Goal: Find specific page/section: Find specific page/section

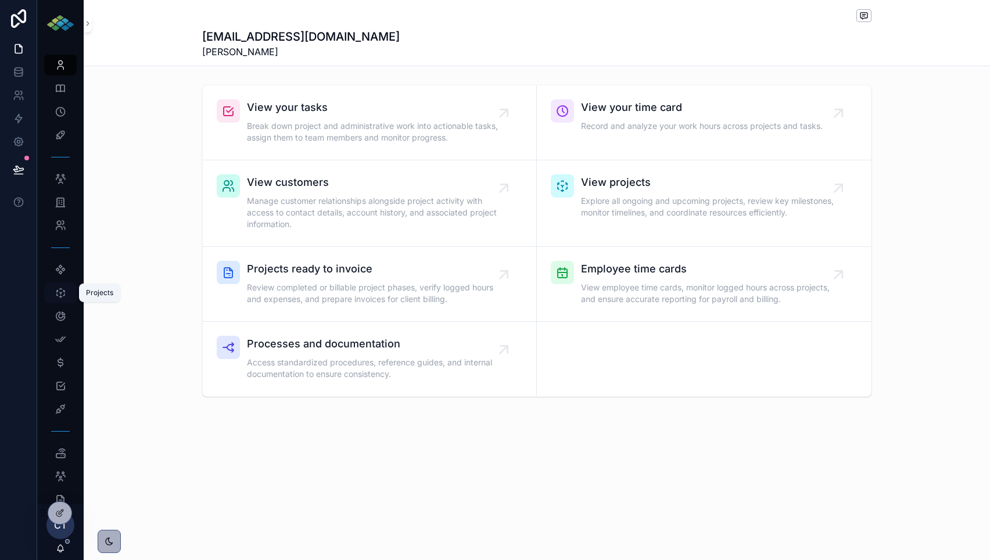
click at [61, 294] on icon "scrollable content" at bounding box center [61, 293] width 12 height 12
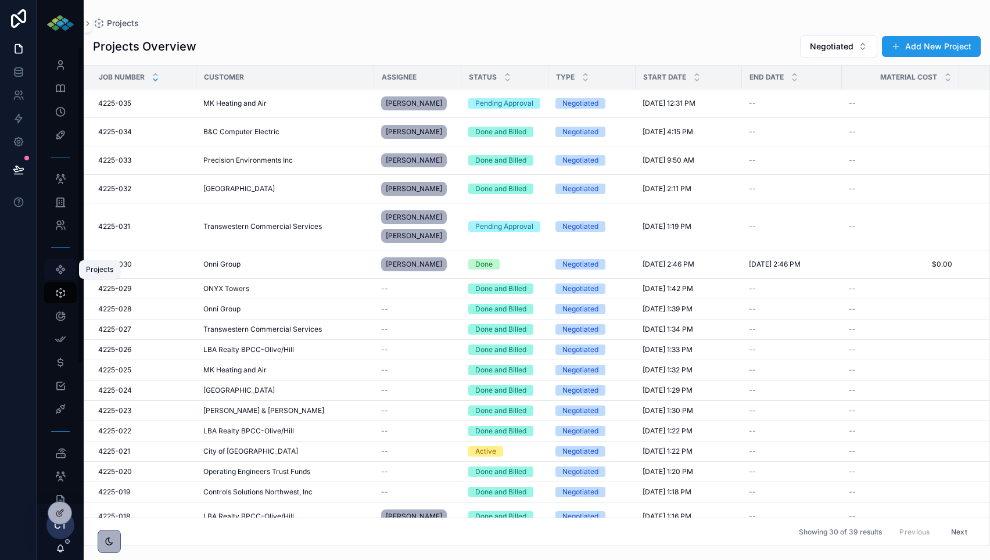
click at [56, 273] on icon "scrollable content" at bounding box center [61, 270] width 12 height 12
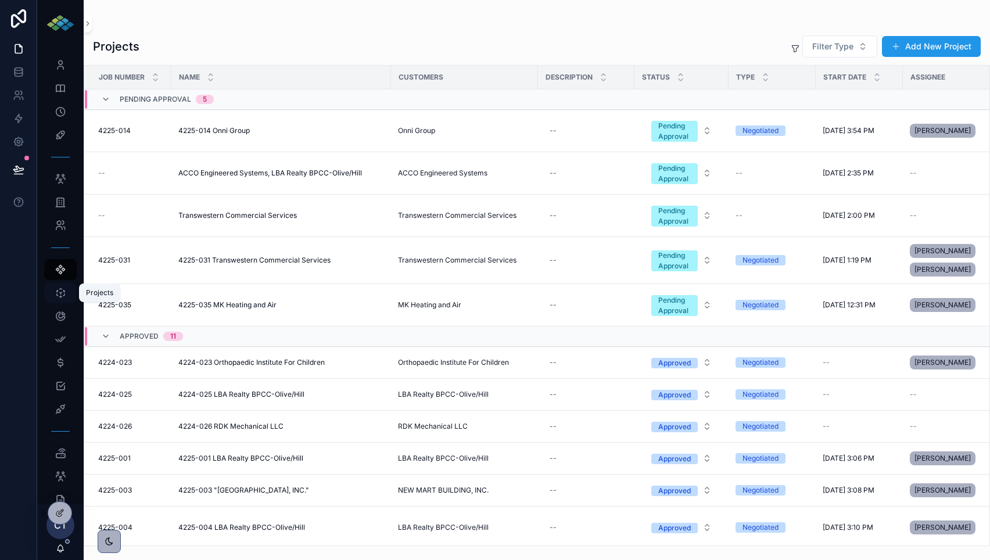
click at [60, 291] on icon "scrollable content" at bounding box center [61, 293] width 12 height 12
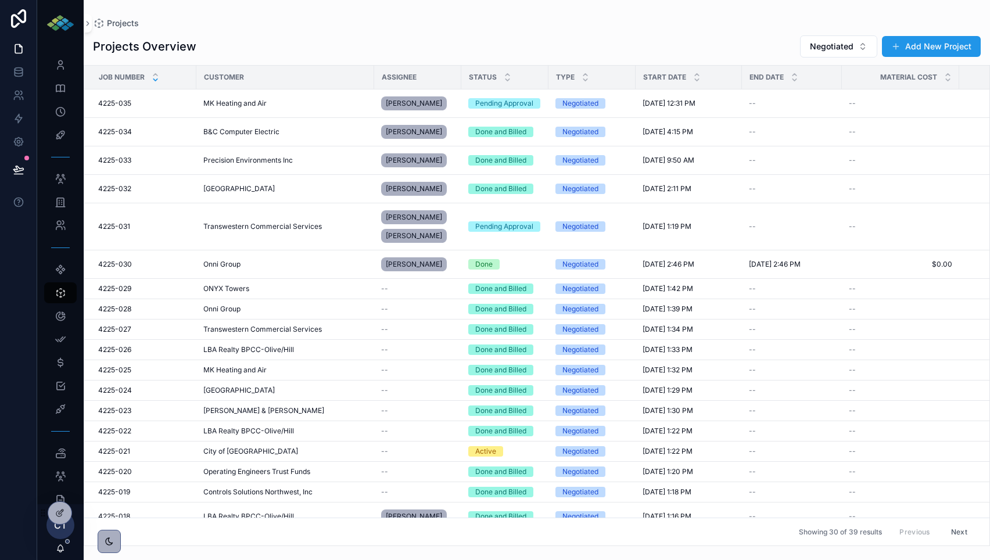
click at [156, 79] on icon at bounding box center [156, 80] width 8 height 8
click at [157, 73] on icon at bounding box center [156, 75] width 8 height 8
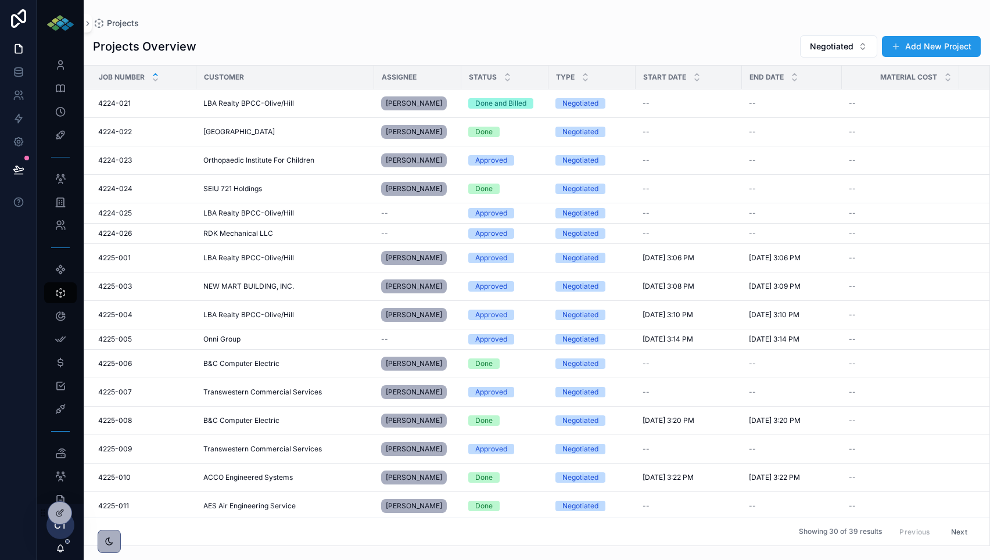
click at [272, 41] on div "Projects Overview Negotiated Add New Project" at bounding box center [537, 46] width 888 height 23
click at [585, 82] on icon at bounding box center [586, 80] width 8 height 8
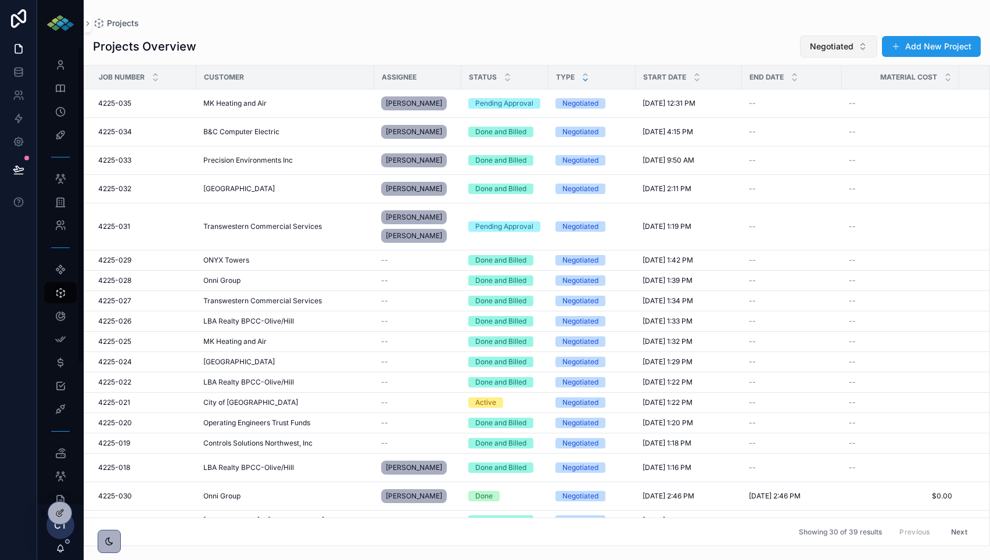
click at [865, 49] on button "Negotiated" at bounding box center [838, 46] width 77 height 22
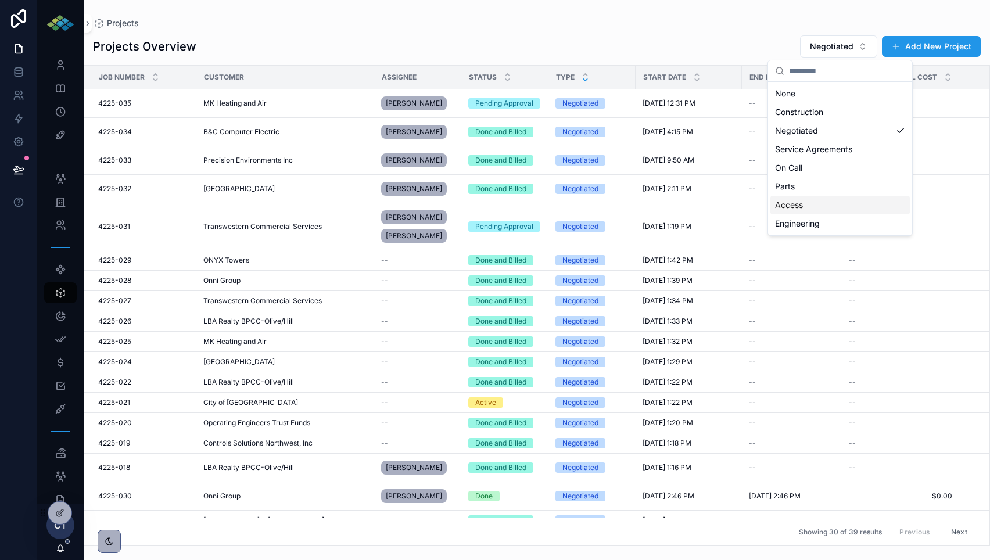
click at [804, 212] on div "Access" at bounding box center [840, 205] width 139 height 19
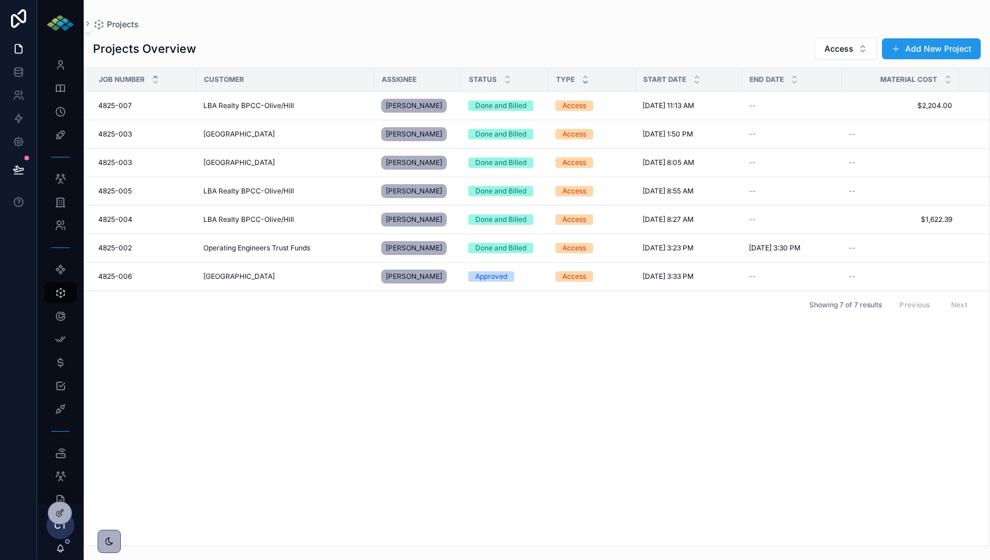
click at [156, 75] on icon at bounding box center [156, 77] width 8 height 8
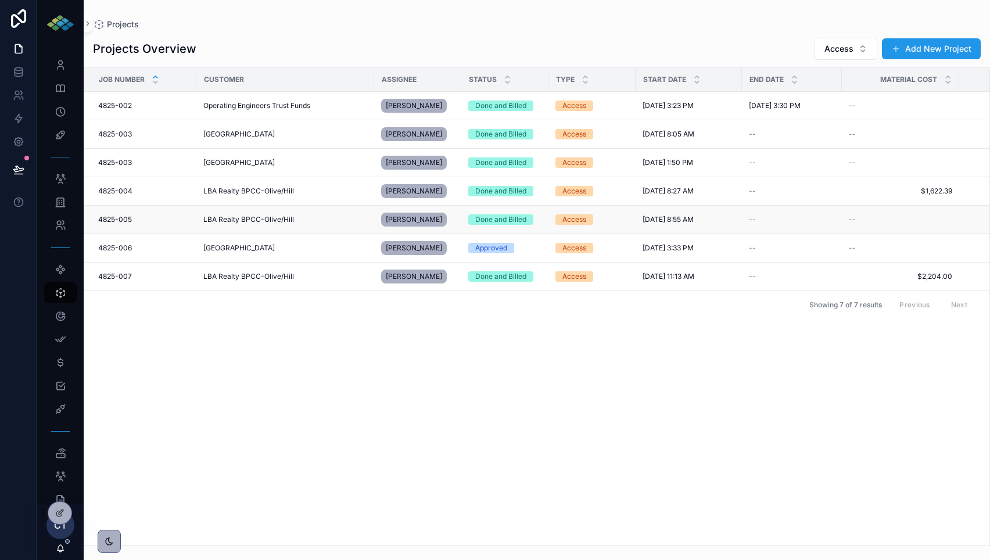
click at [110, 221] on span "4825-005" at bounding box center [115, 219] width 34 height 9
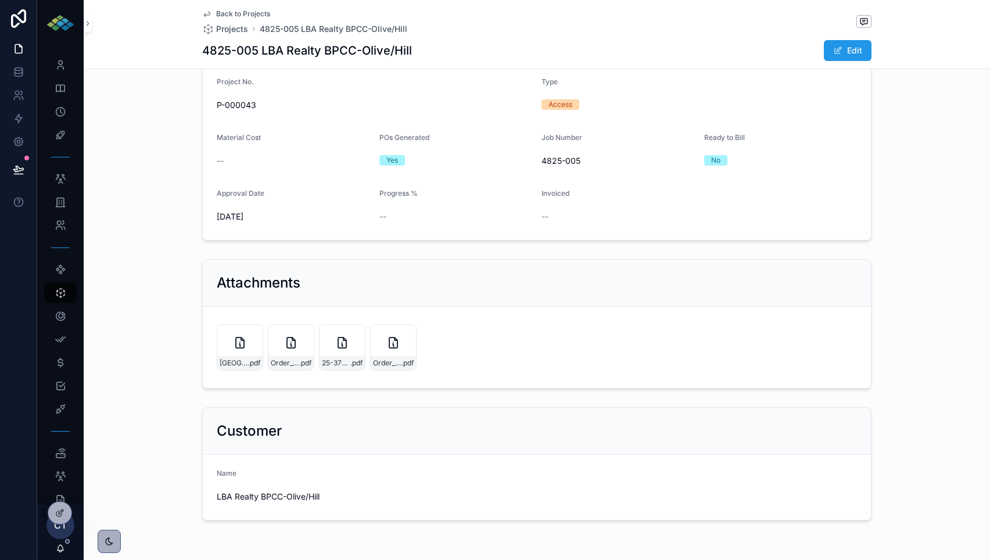
scroll to position [191, 0]
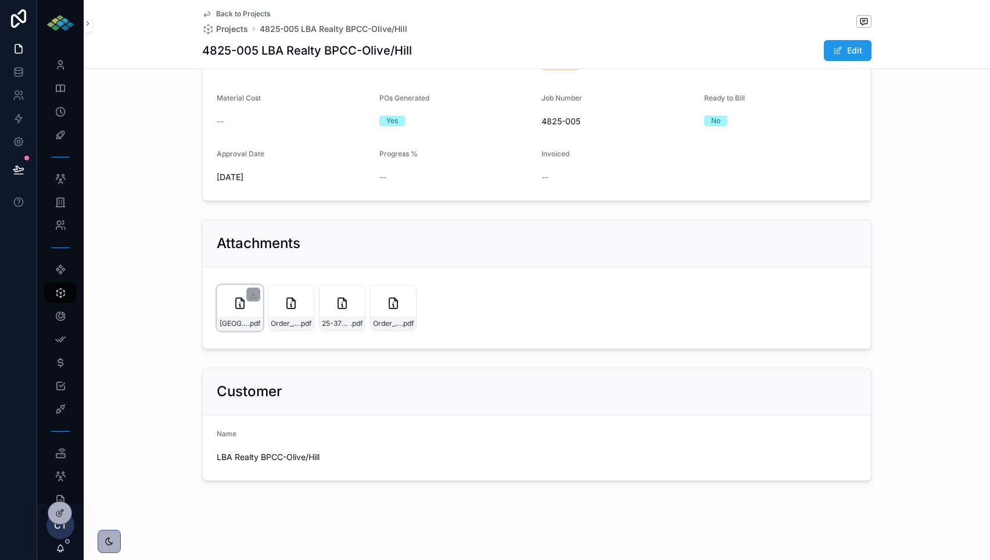
click at [241, 300] on icon at bounding box center [242, 299] width 3 height 3
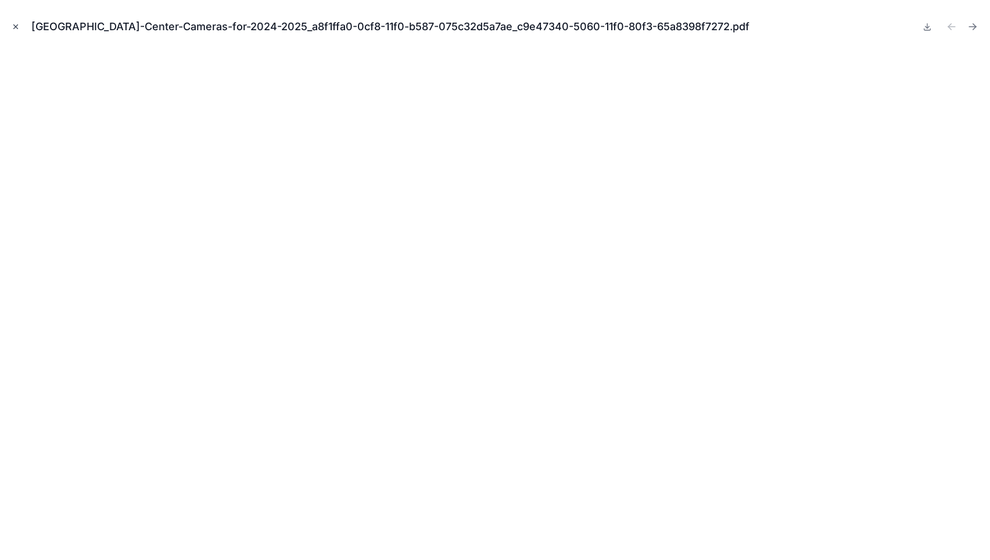
click at [12, 26] on icon "Close modal" at bounding box center [16, 27] width 8 height 8
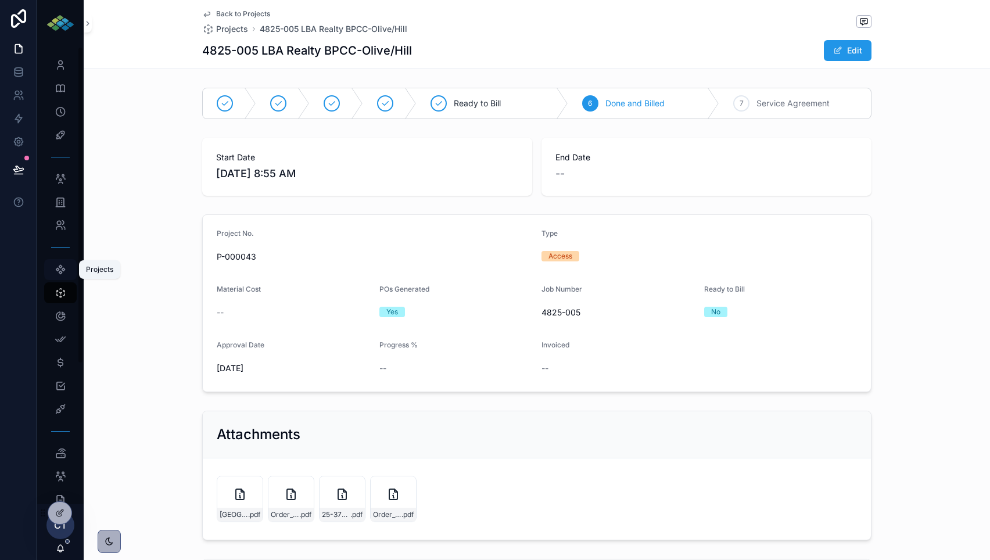
click at [62, 277] on div "Projects" at bounding box center [60, 269] width 19 height 19
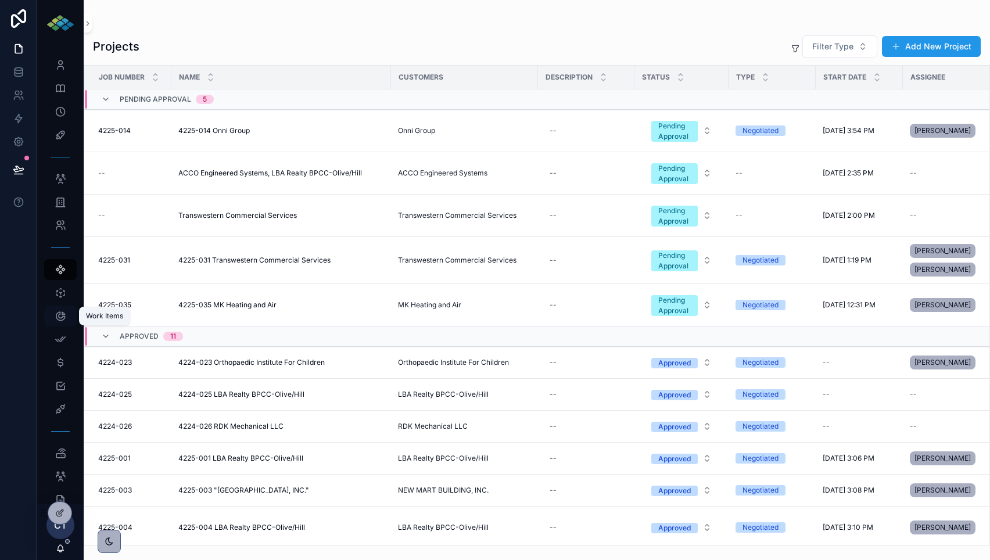
click at [62, 319] on icon "scrollable content" at bounding box center [61, 316] width 12 height 12
